Goal: Find specific page/section: Find specific page/section

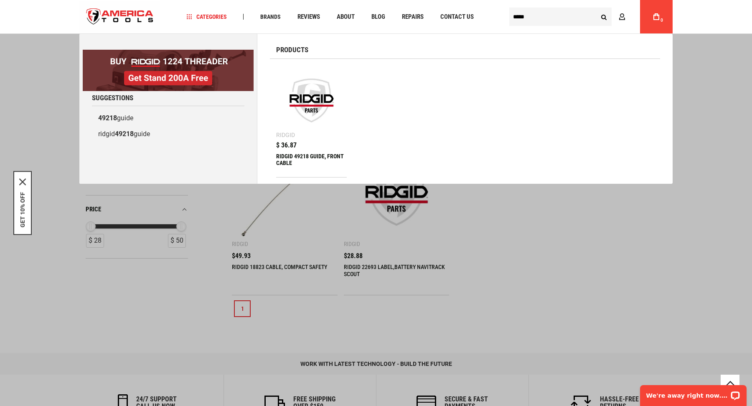
click at [317, 52] on div "Products" at bounding box center [465, 46] width 390 height 25
click at [540, 20] on input "text" at bounding box center [560, 17] width 102 height 18
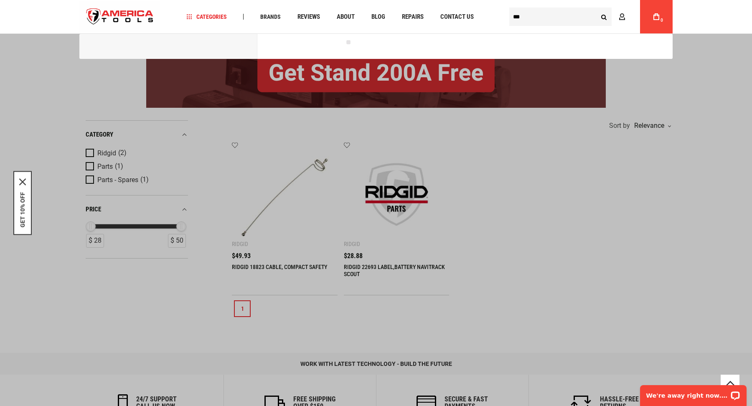
type input "***"
click at [595, 9] on button "Search" at bounding box center [603, 17] width 16 height 16
